Goal: Navigation & Orientation: Find specific page/section

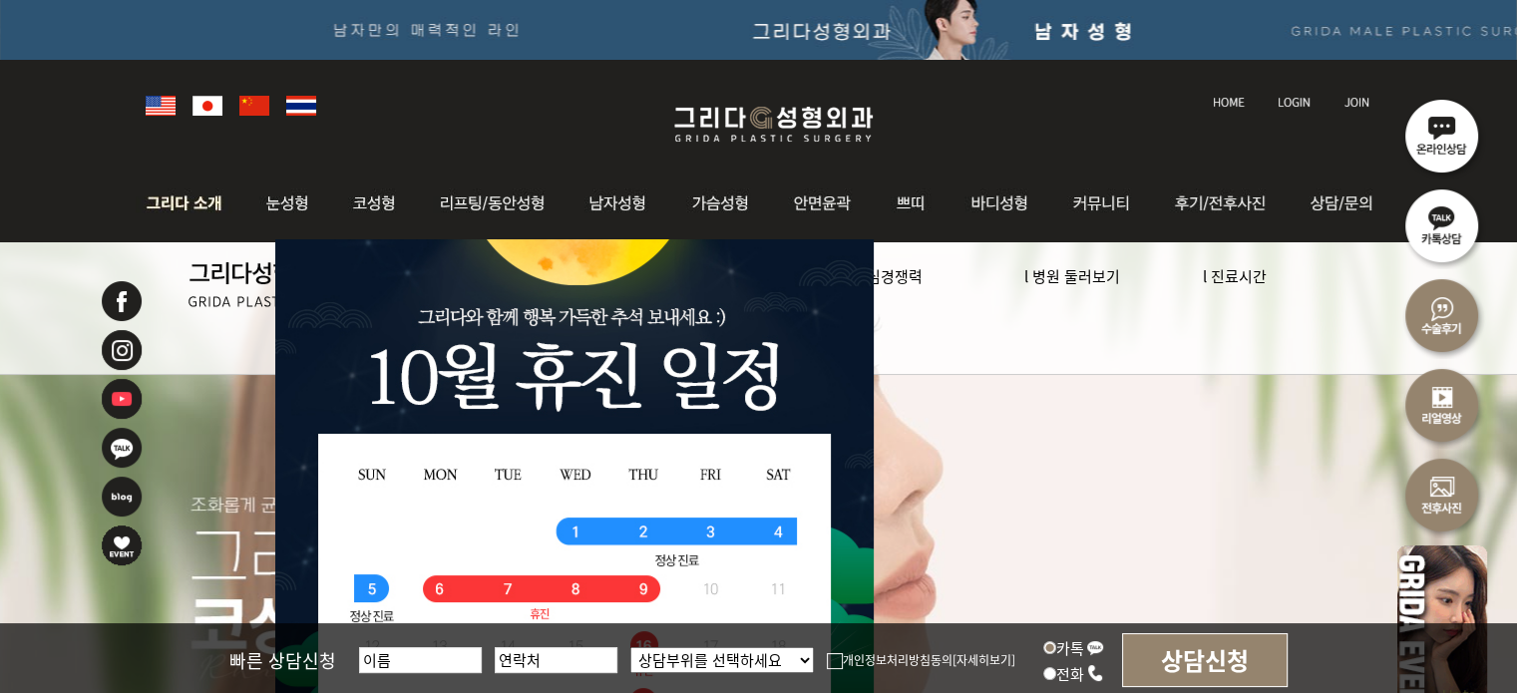
click at [168, 214] on img at bounding box center [190, 204] width 108 height 78
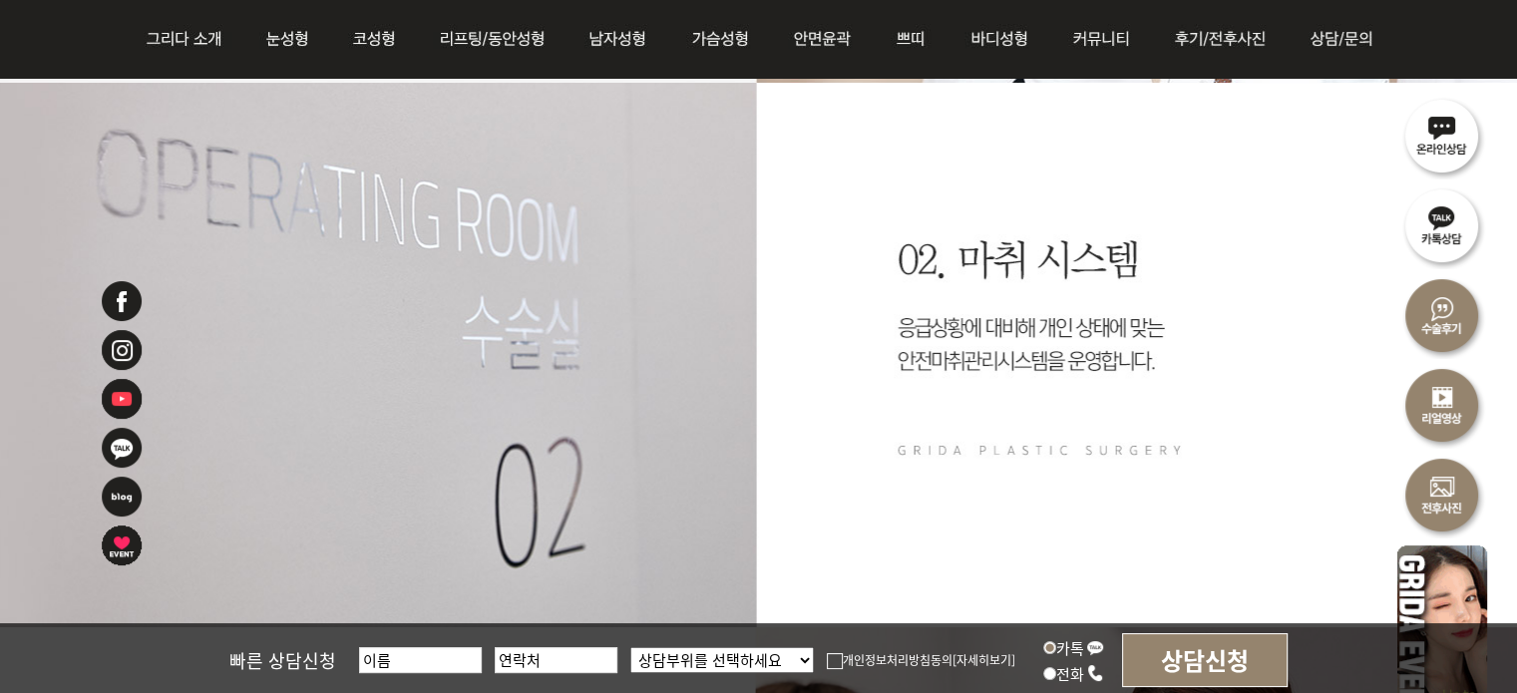
scroll to position [2593, 0]
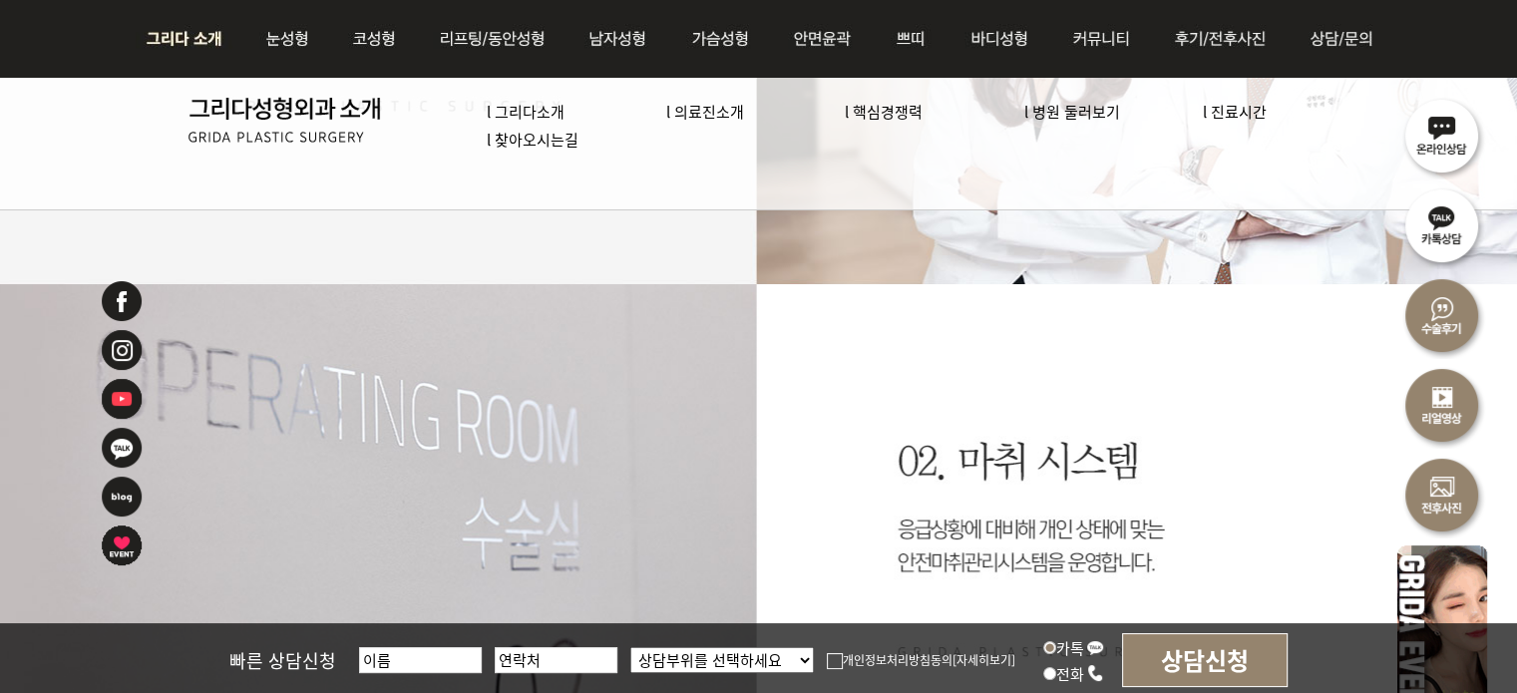
click at [741, 111] on link "l 의료진소개" at bounding box center [705, 111] width 78 height 21
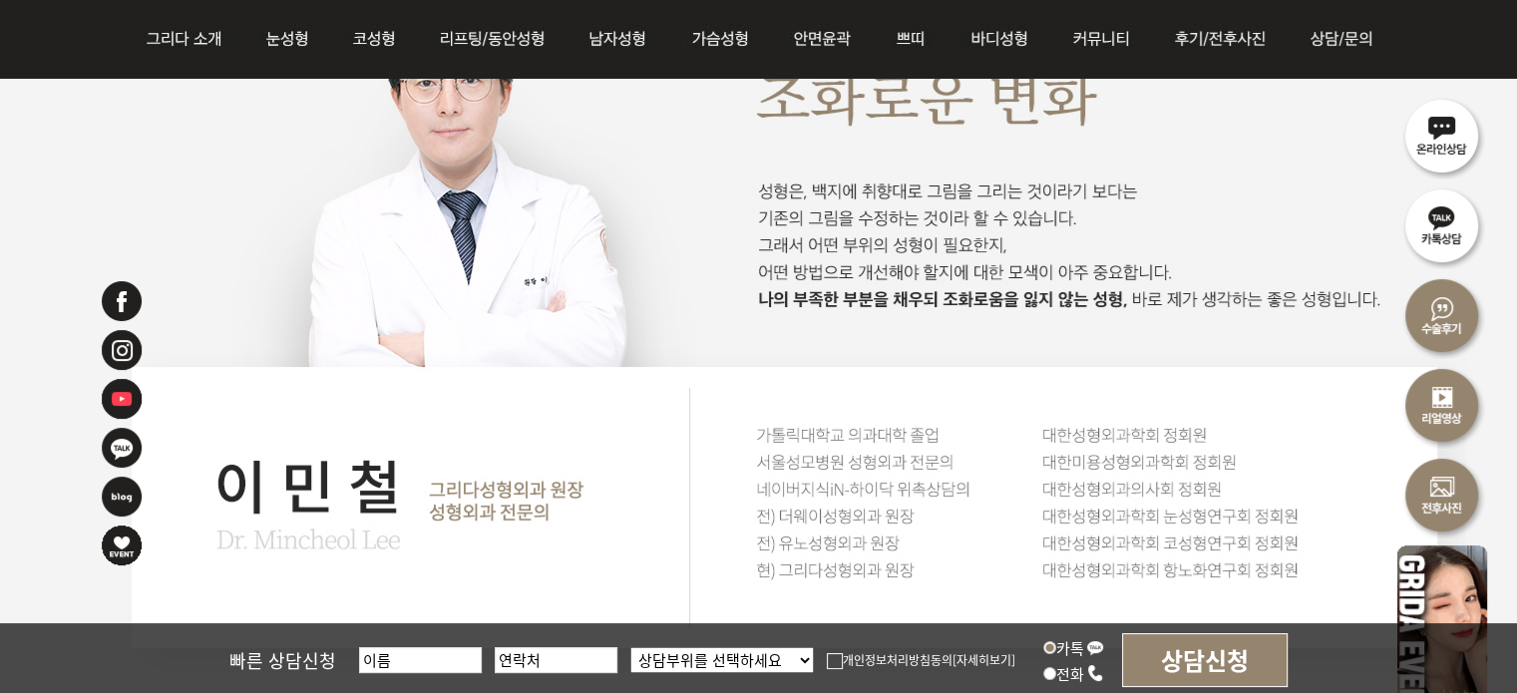
scroll to position [2593, 0]
